Goal: Information Seeking & Learning: Learn about a topic

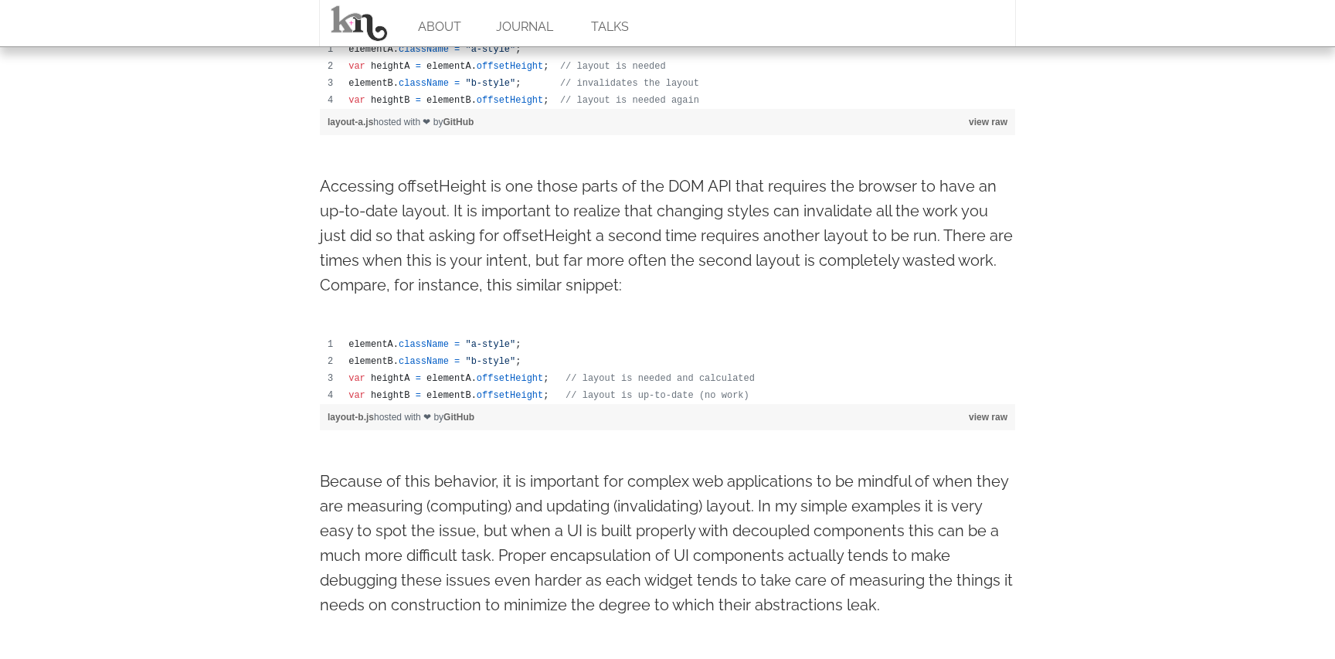
scroll to position [1054, 0]
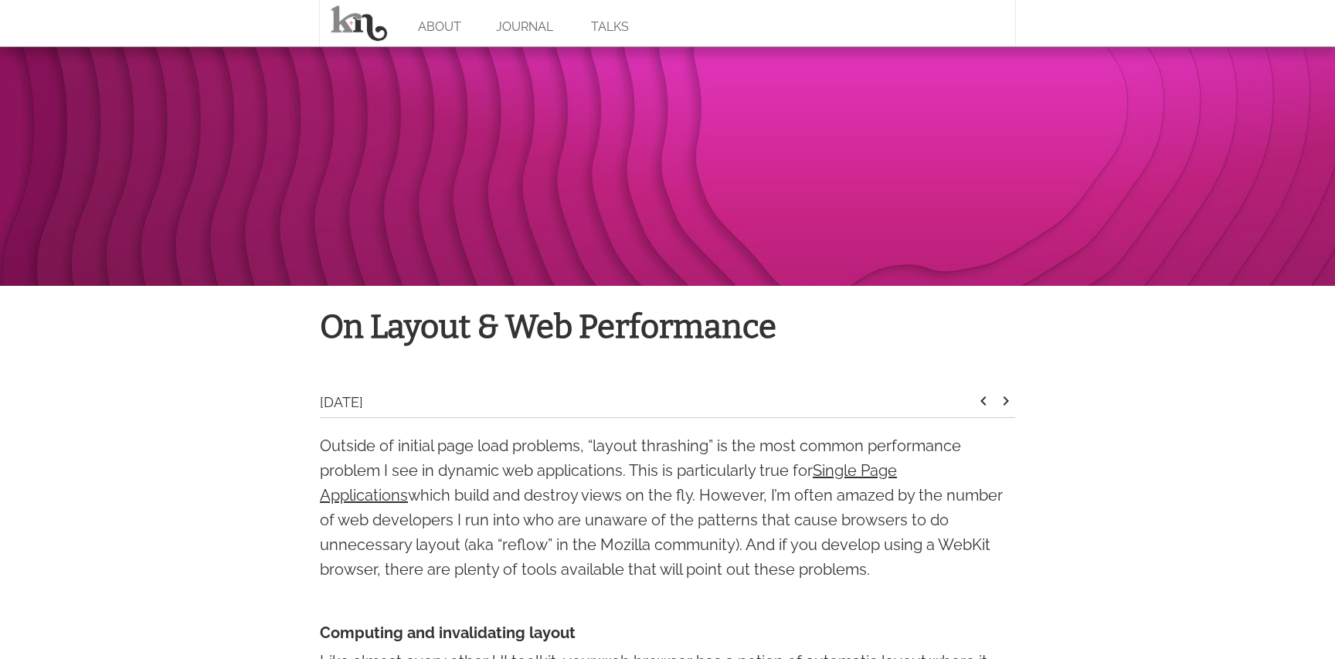
scroll to position [226, 0]
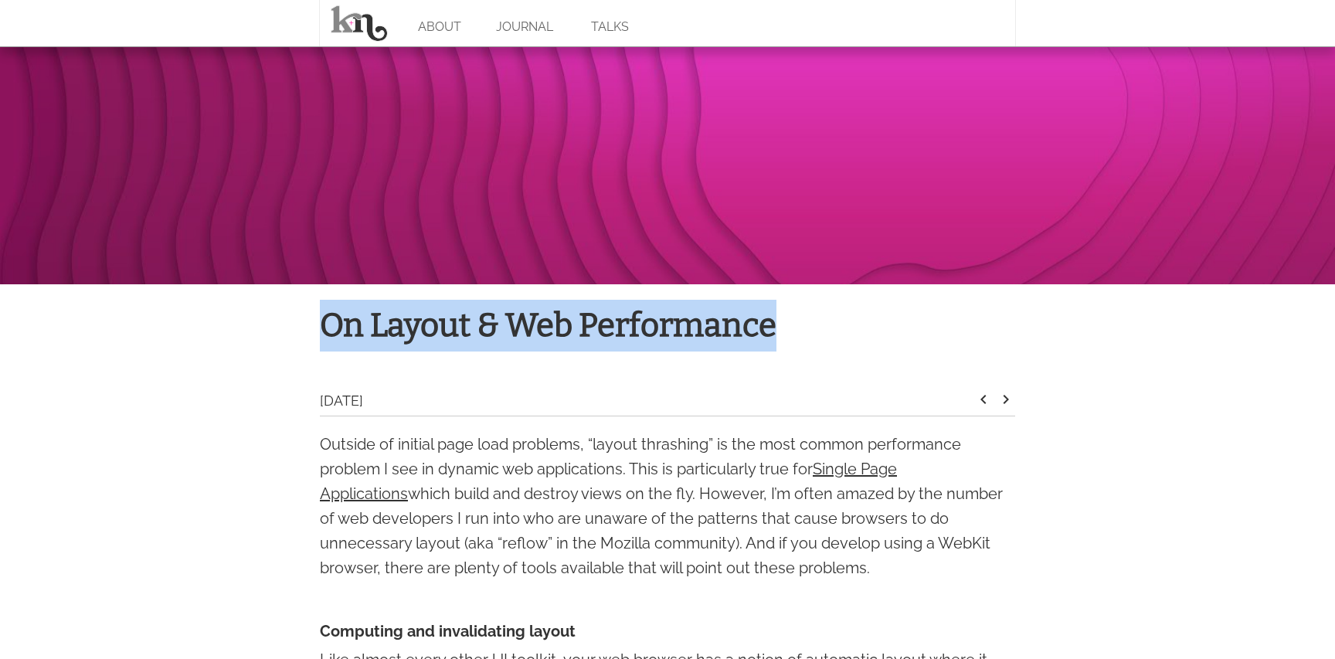
drag, startPoint x: 793, startPoint y: 335, endPoint x: 324, endPoint y: 317, distance: 470.0
click at [324, 317] on h1 "On Layout & Web Performance" at bounding box center [667, 326] width 695 height 52
copy h1 "On Layout & Web Performance"
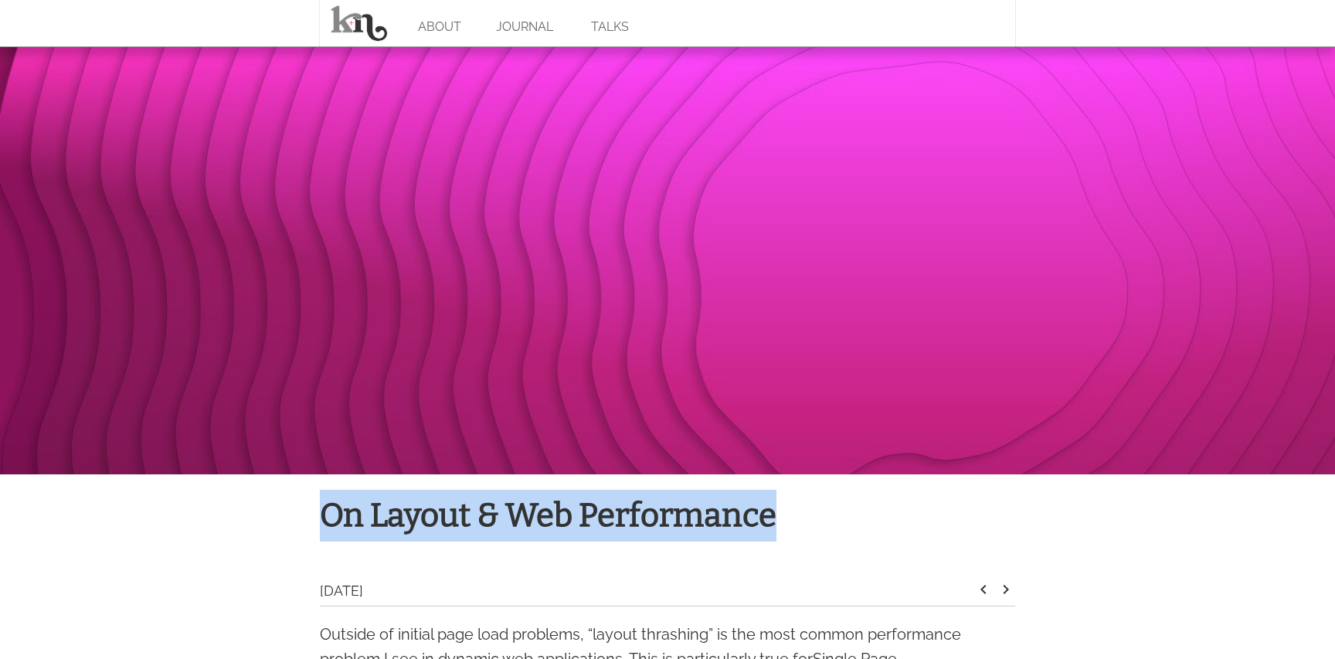
scroll to position [0, 0]
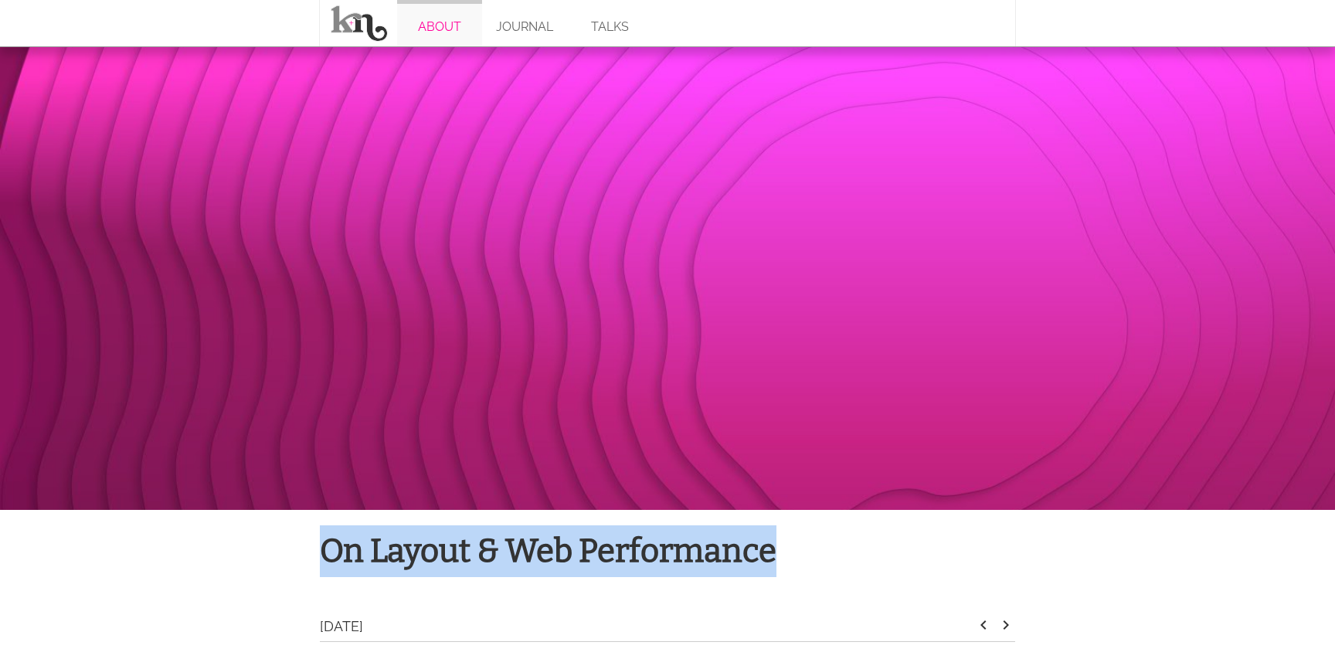
click at [430, 19] on link "ABOUT" at bounding box center [439, 23] width 85 height 46
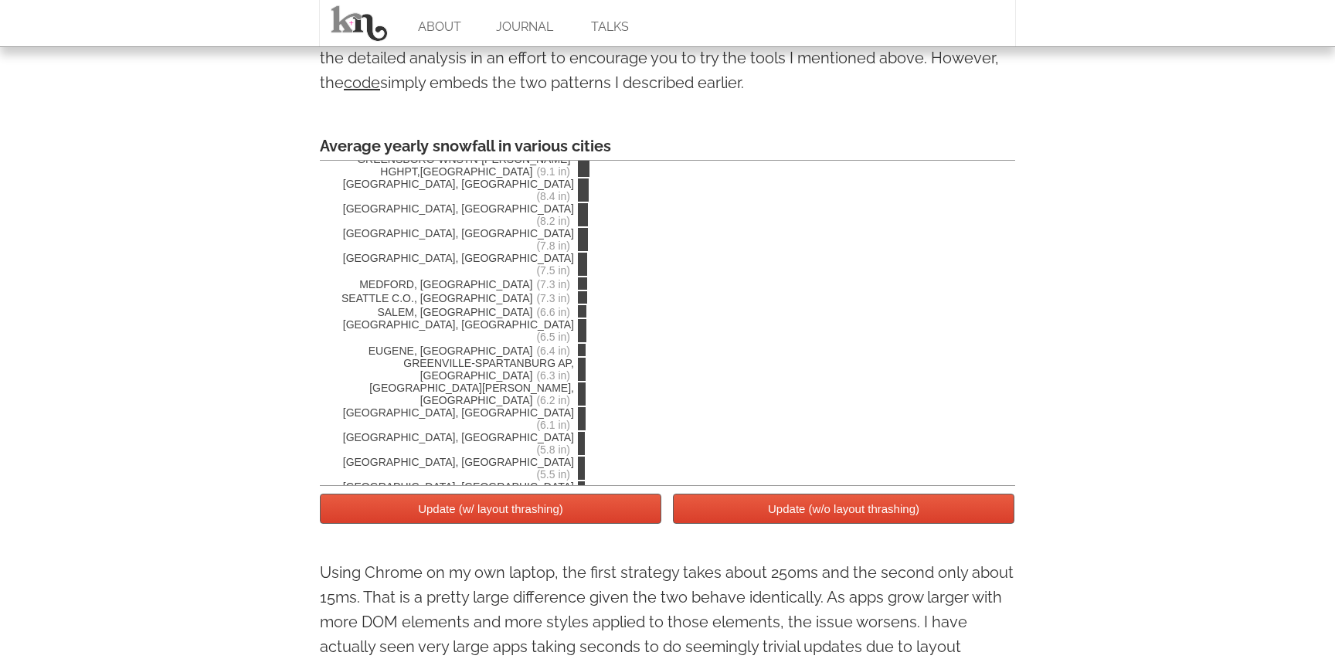
scroll to position [2754, 0]
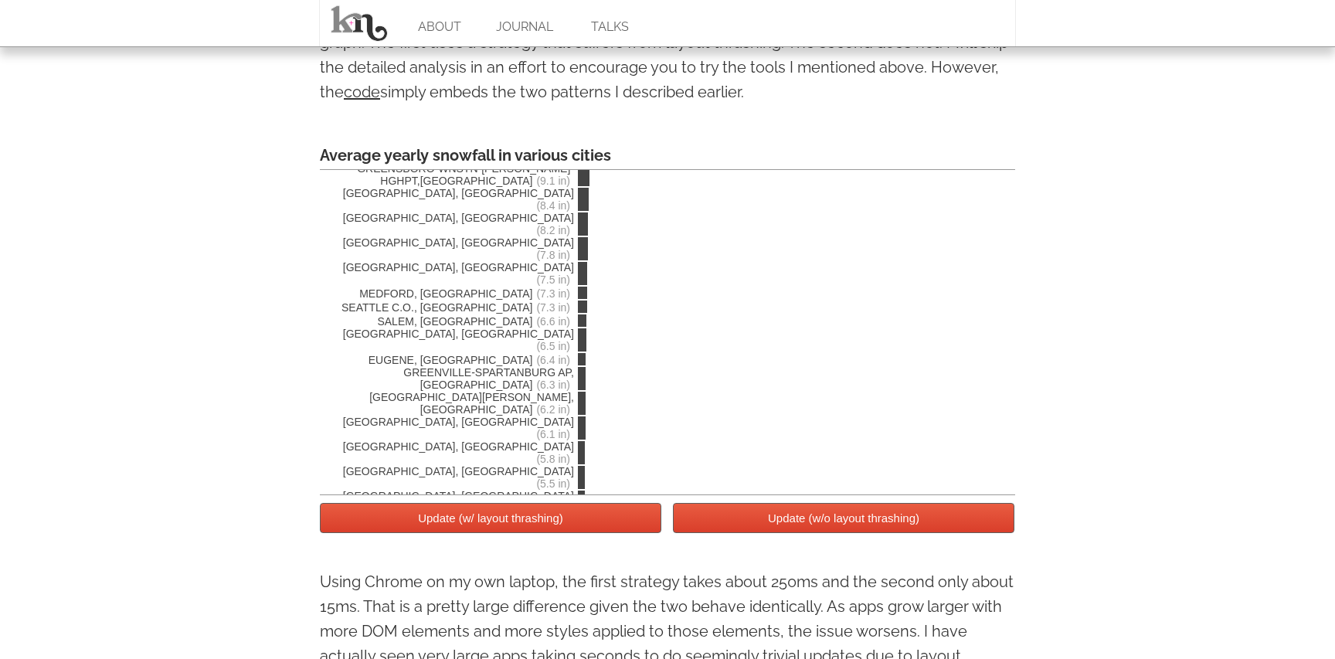
click at [589, 530] on button "Update (w/ layout thrashing)" at bounding box center [490, 518] width 341 height 30
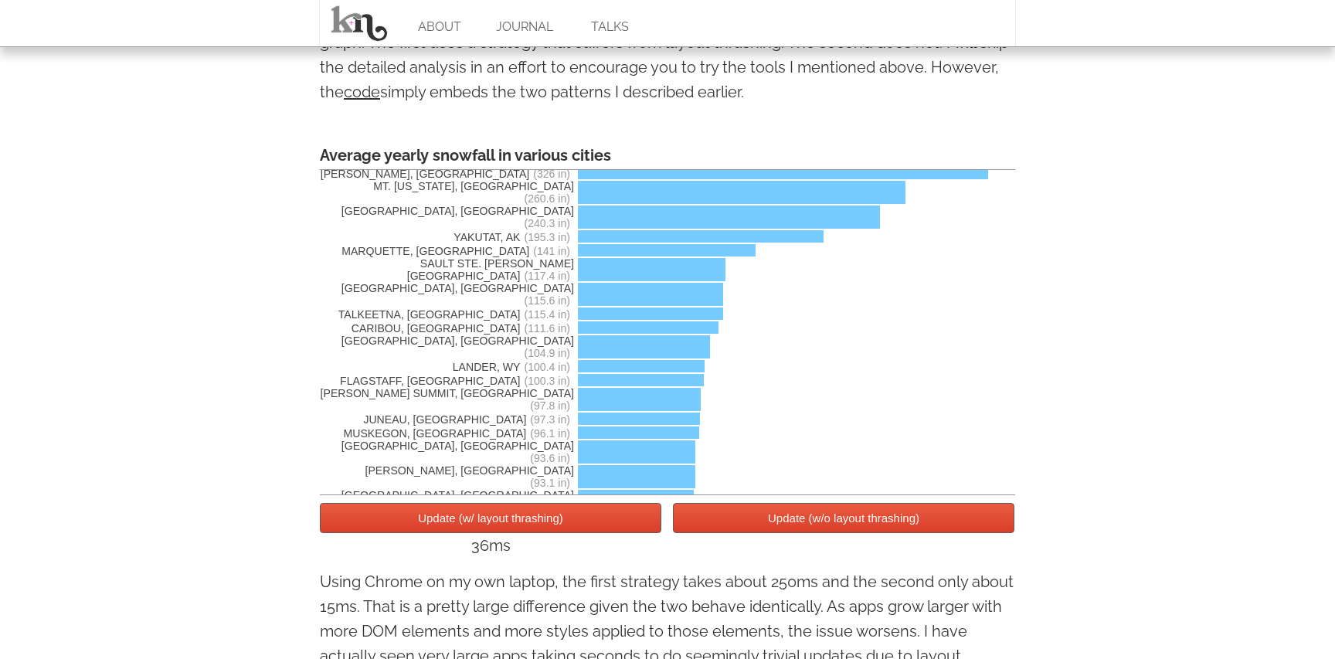
scroll to position [0, 0]
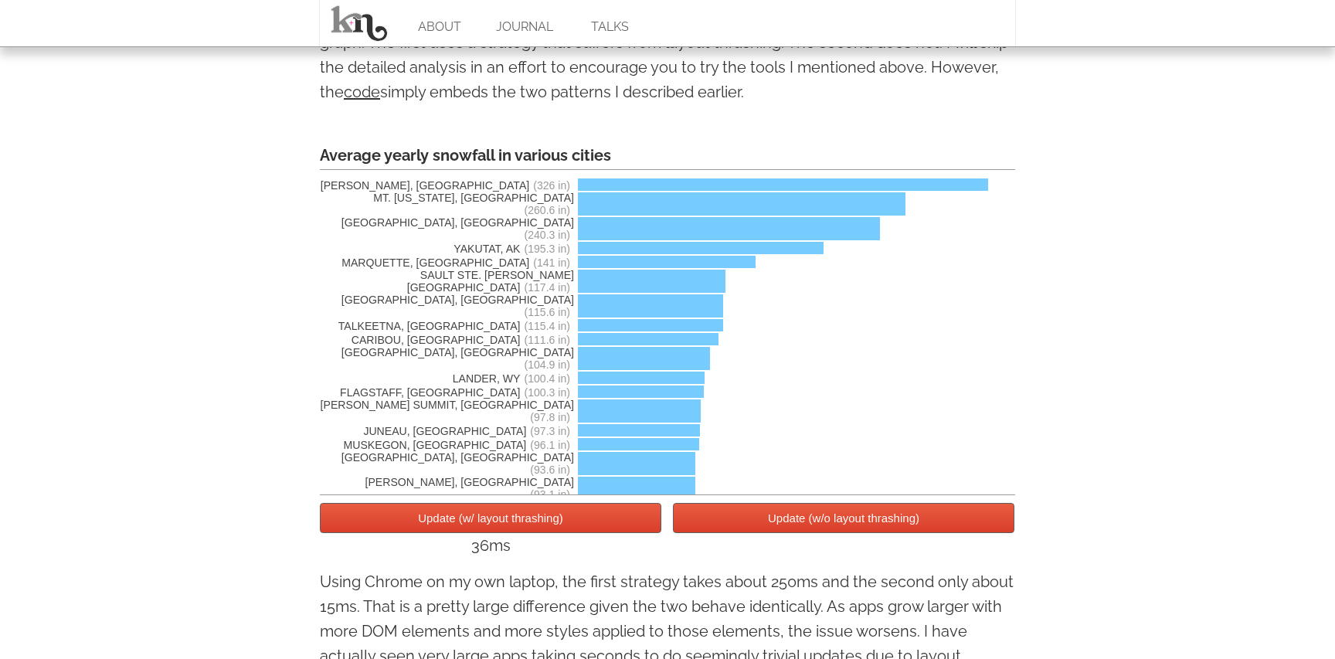
click at [762, 524] on button "Update (w/o layout thrashing)" at bounding box center [843, 518] width 341 height 30
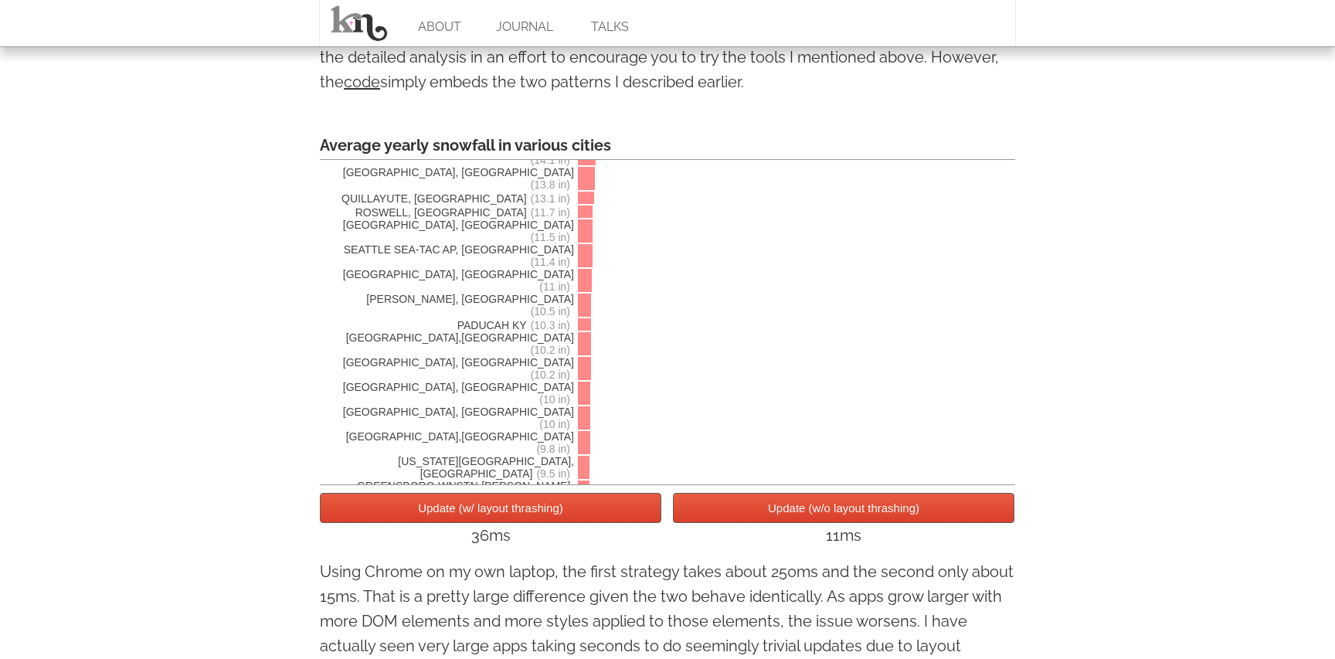
scroll to position [3626, 0]
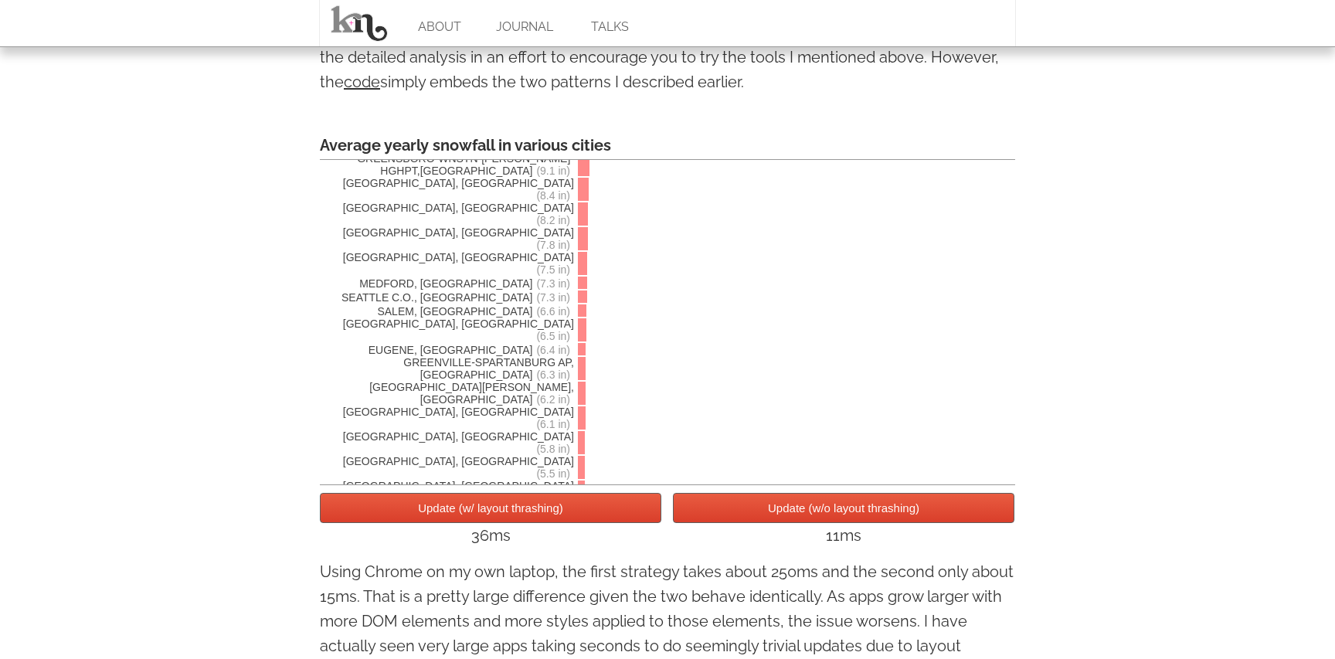
click at [601, 514] on button "Update (w/ layout thrashing)" at bounding box center [490, 508] width 341 height 30
click at [635, 520] on button "Update (w/ layout thrashing)" at bounding box center [490, 508] width 341 height 30
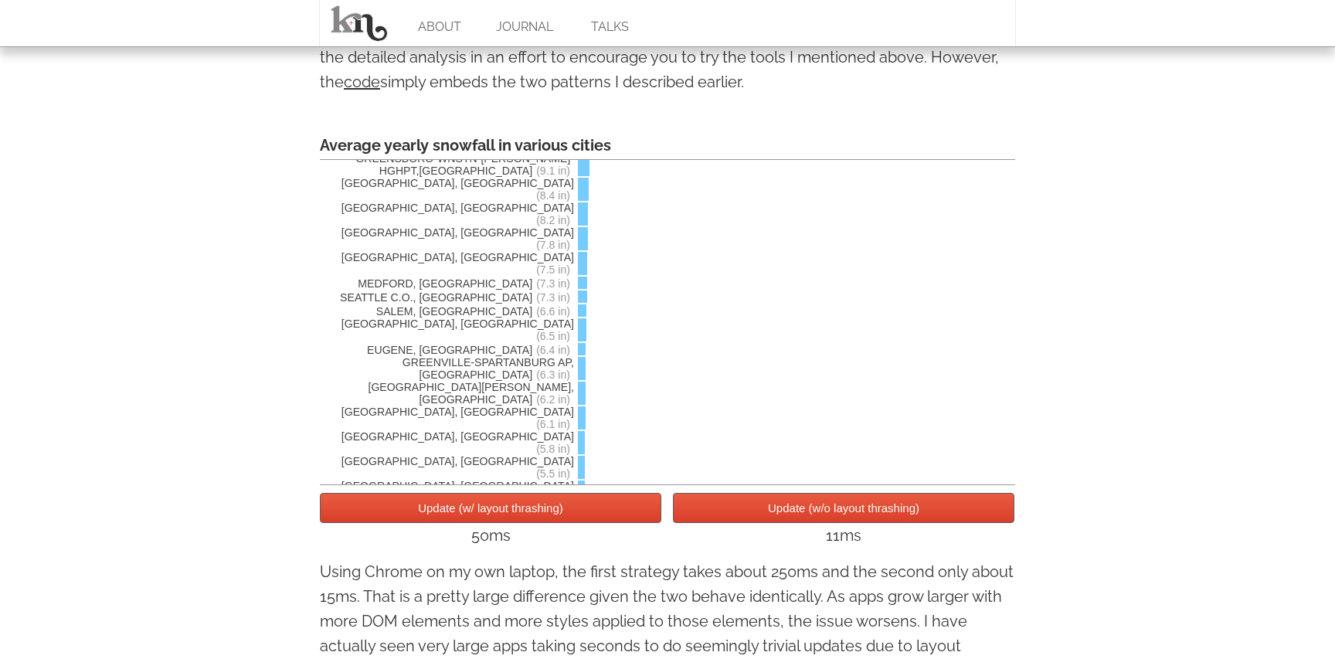
click at [635, 520] on button "Update (w/ layout thrashing)" at bounding box center [490, 508] width 341 height 30
click at [742, 518] on button "Update (w/o layout thrashing)" at bounding box center [843, 508] width 341 height 30
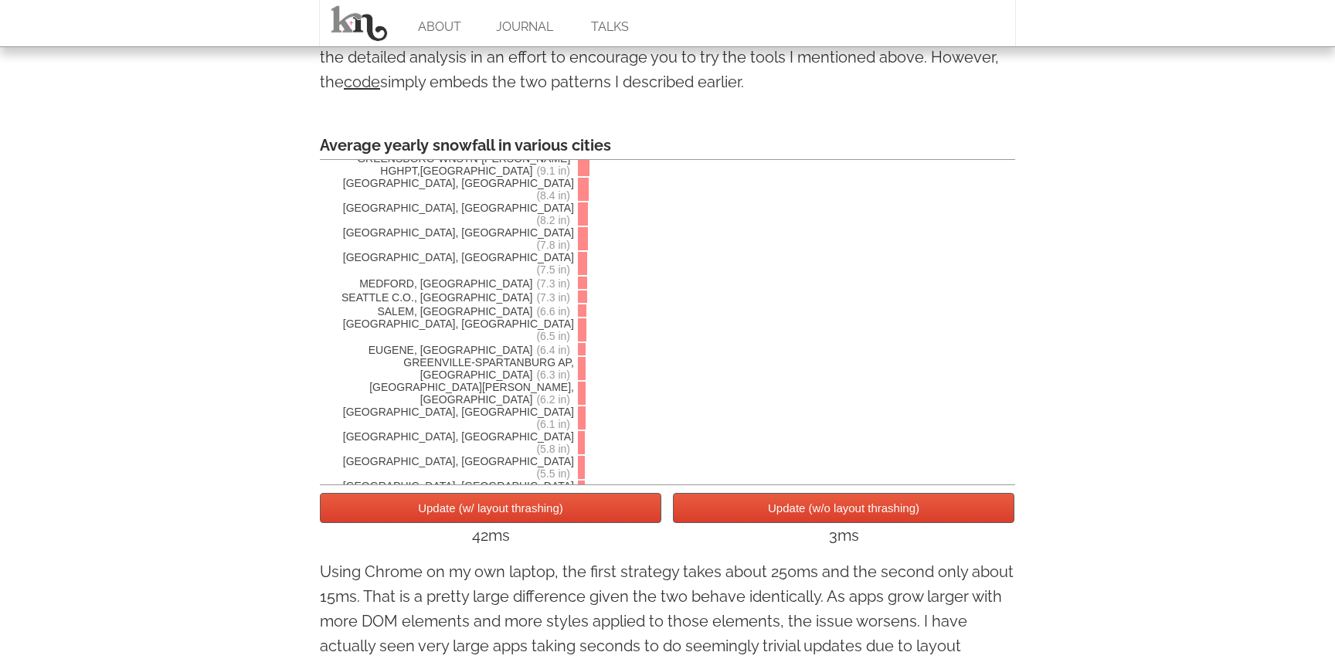
click at [742, 518] on button "Update (w/o layout thrashing)" at bounding box center [843, 508] width 341 height 30
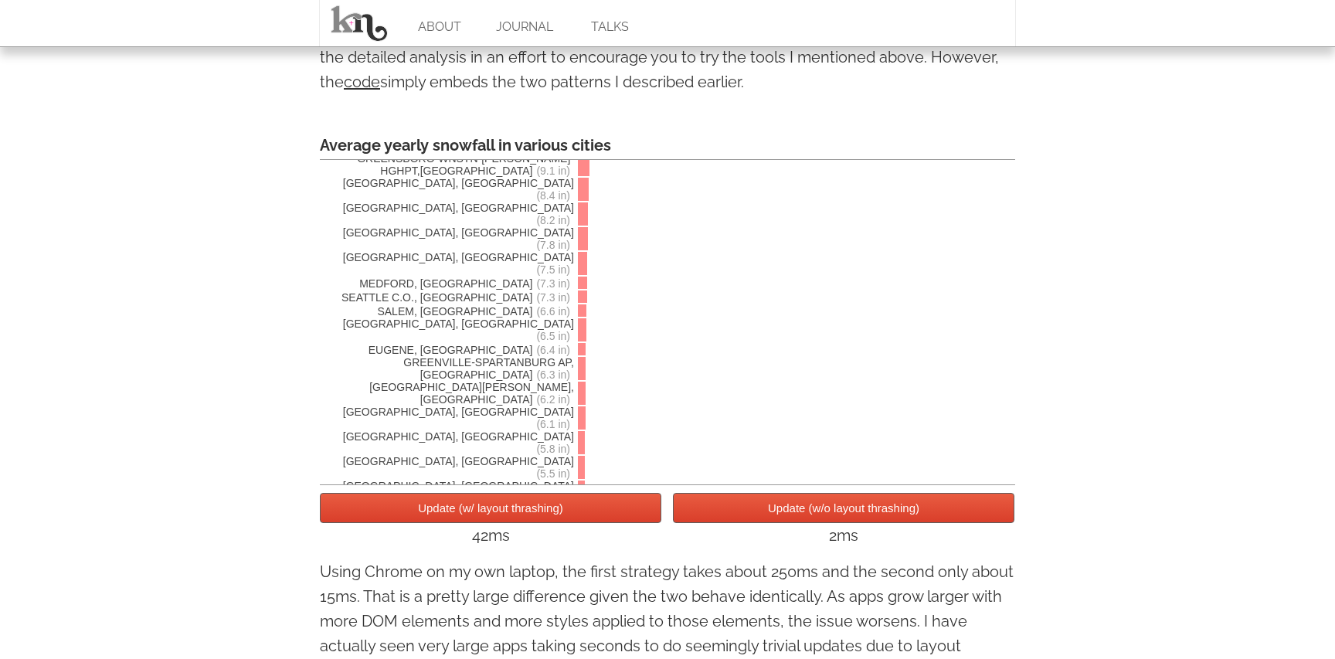
click at [742, 518] on button "Update (w/o layout thrashing)" at bounding box center [843, 508] width 341 height 30
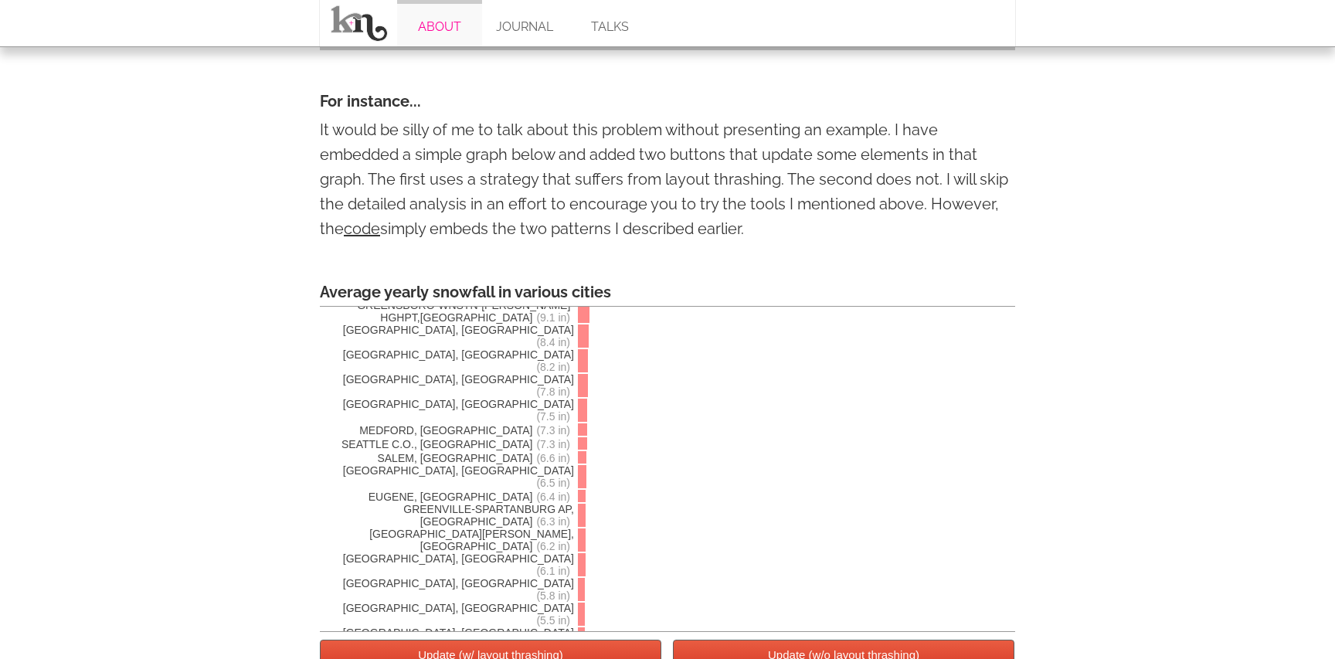
scroll to position [2588, 0]
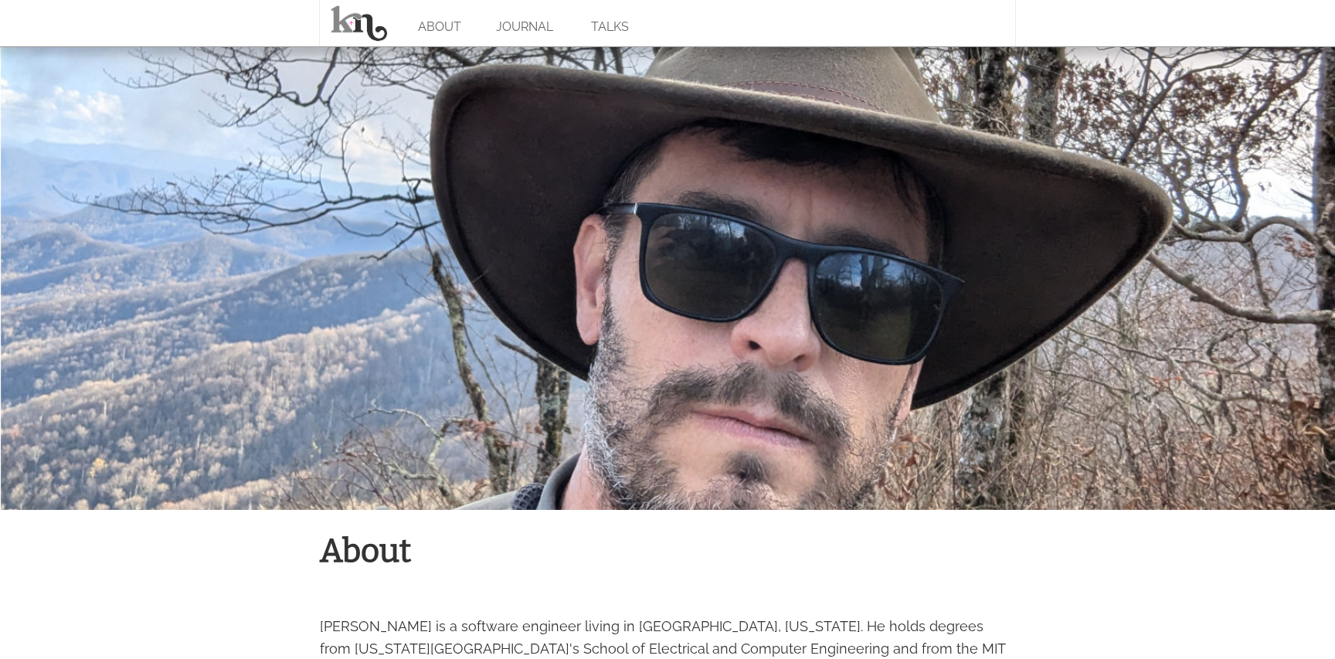
click at [758, 289] on div at bounding box center [667, 277] width 1335 height 463
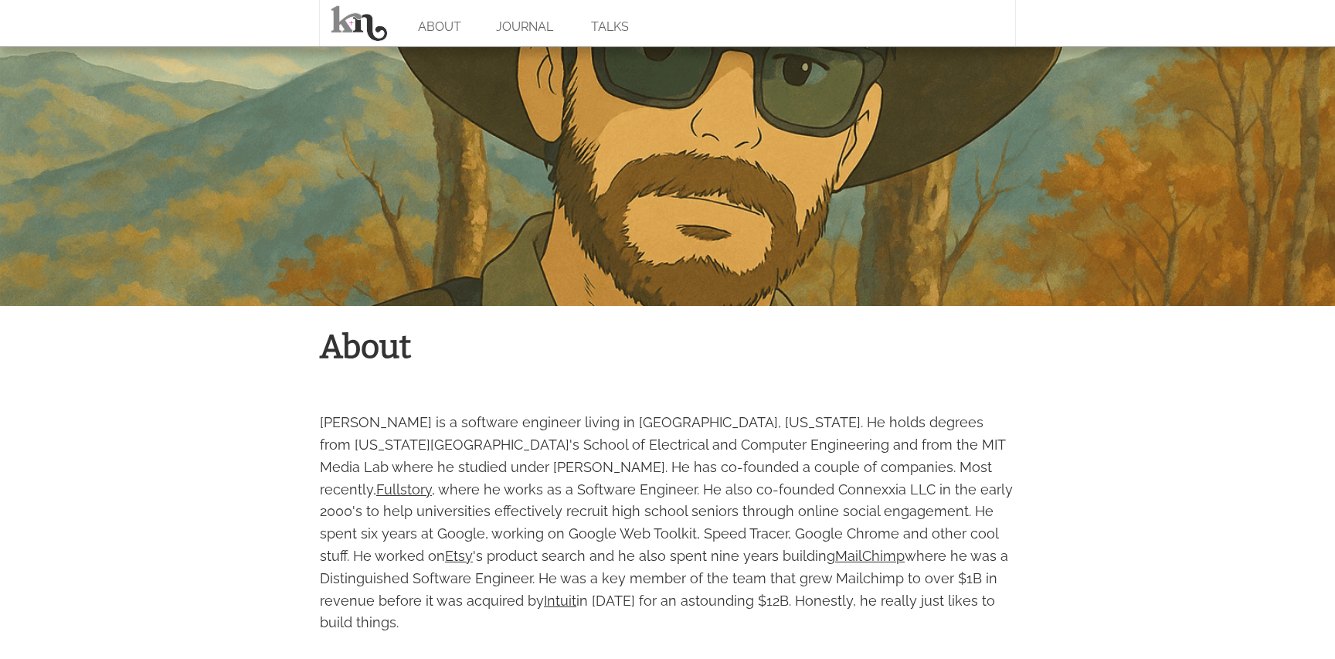
scroll to position [199, 0]
